Goal: Information Seeking & Learning: Learn about a topic

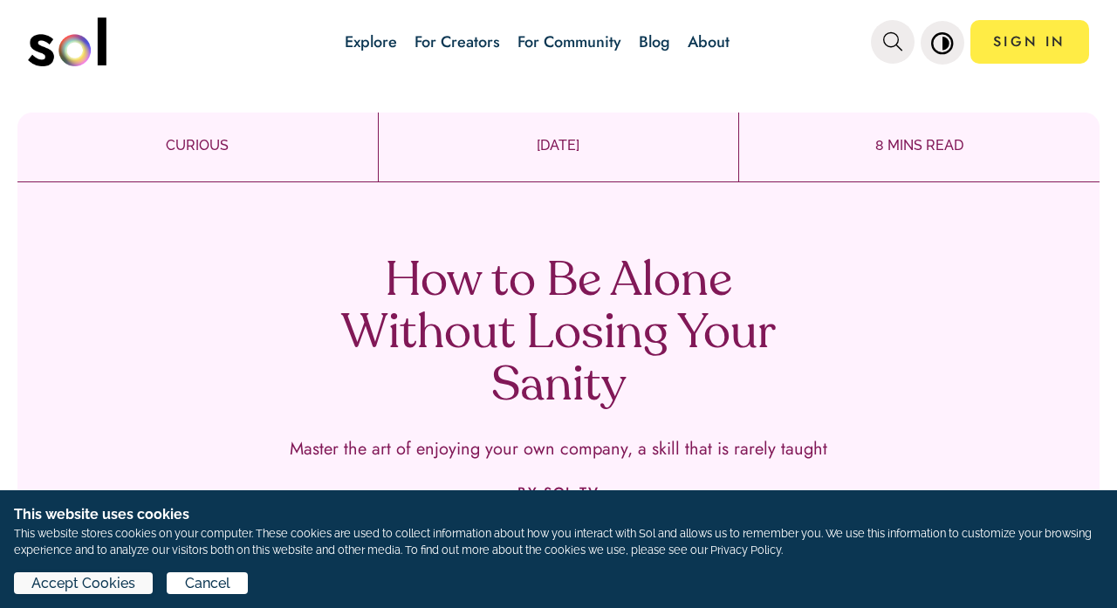
click at [91, 586] on span "Accept Cookies" at bounding box center [83, 584] width 104 height 21
